Goal: Share content: Share content

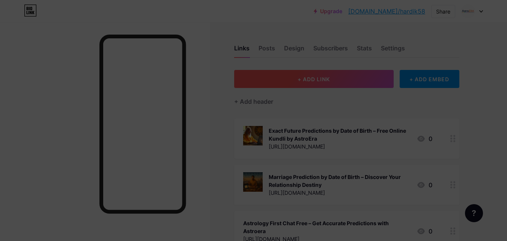
click at [282, 80] on button "+ ADD LINK" at bounding box center [314, 79] width 160 height 18
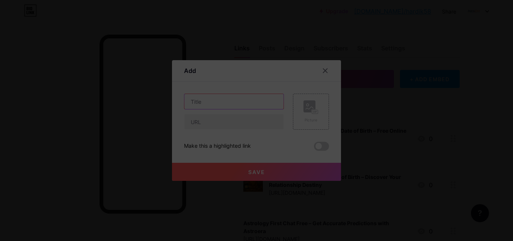
click at [226, 98] on input "text" at bounding box center [233, 101] width 99 height 15
paste input "Free Online [PERSON_NAME] in Hindi – Detailed Birth Chart & Predictions"
type input "Free Online [PERSON_NAME] in Hindi – Detailed Birth Chart & Predictions"
drag, startPoint x: 242, startPoint y: 121, endPoint x: 242, endPoint y: 126, distance: 5.3
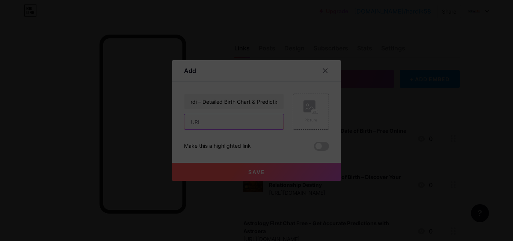
click at [242, 121] on input "text" at bounding box center [233, 121] width 99 height 15
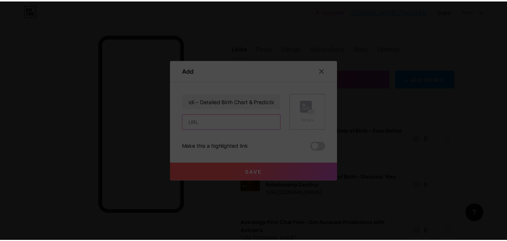
scroll to position [0, 0]
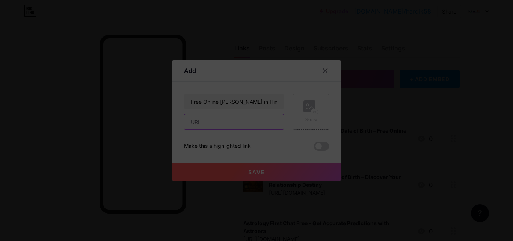
paste input "[URL][DOMAIN_NAME]"
click at [278, 168] on button "Save" at bounding box center [256, 172] width 169 height 18
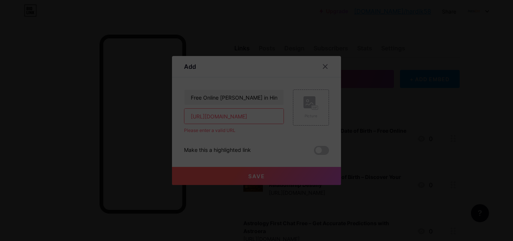
click at [223, 116] on input "[URL][DOMAIN_NAME]" at bounding box center [233, 116] width 99 height 15
paste input "text"
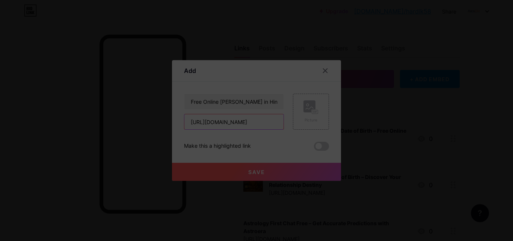
type input "[URL][DOMAIN_NAME]"
click at [282, 176] on button "Save" at bounding box center [256, 172] width 169 height 18
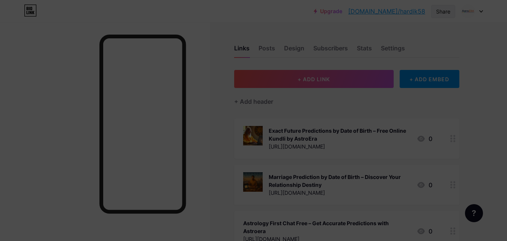
click at [444, 14] on div "Share" at bounding box center [443, 12] width 14 height 8
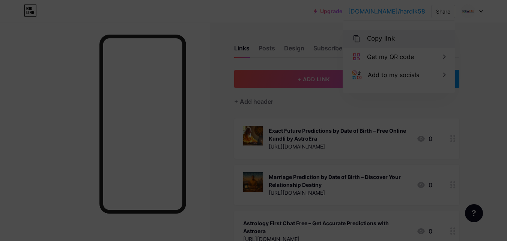
click at [384, 38] on div "Copy link" at bounding box center [381, 38] width 28 height 9
